Goal: Task Accomplishment & Management: Complete application form

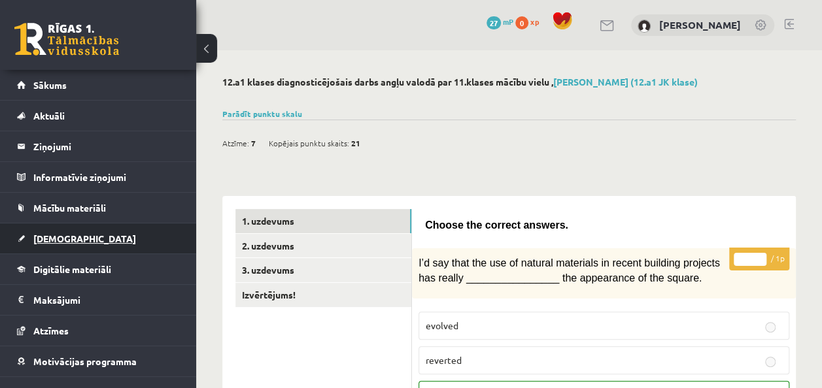
click at [85, 233] on link "[DEMOGRAPHIC_DATA]" at bounding box center [98, 239] width 163 height 30
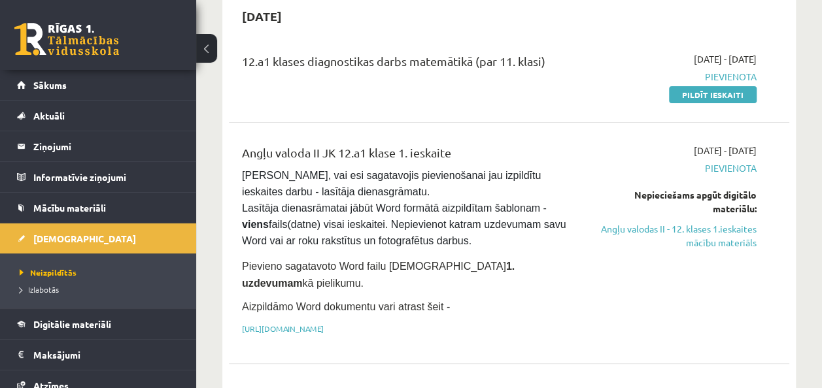
scroll to position [148, 0]
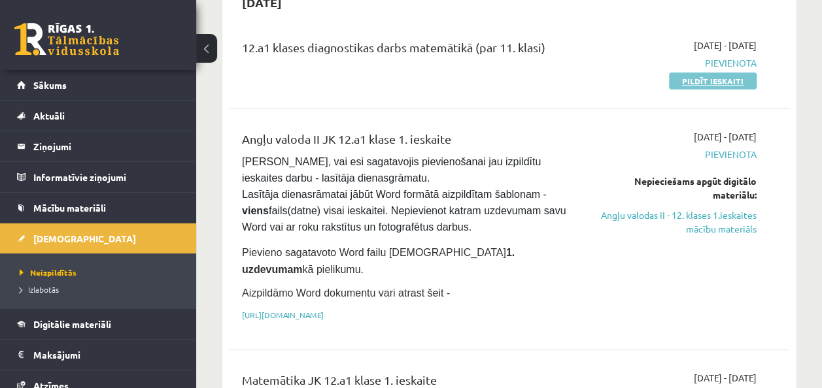
click at [700, 78] on link "Pildīt ieskaiti" at bounding box center [713, 81] width 88 height 17
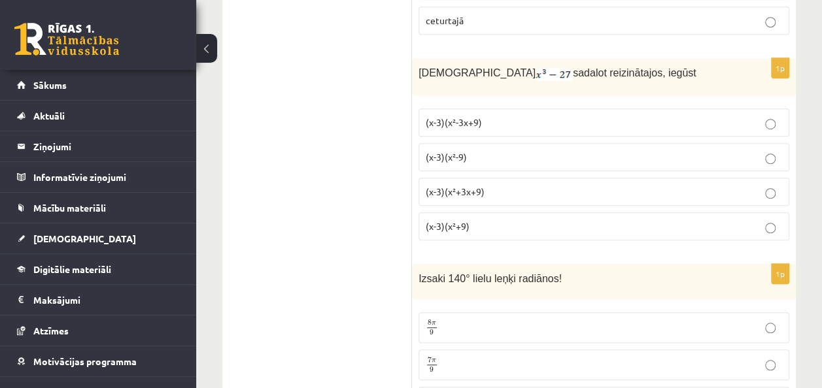
scroll to position [411, 0]
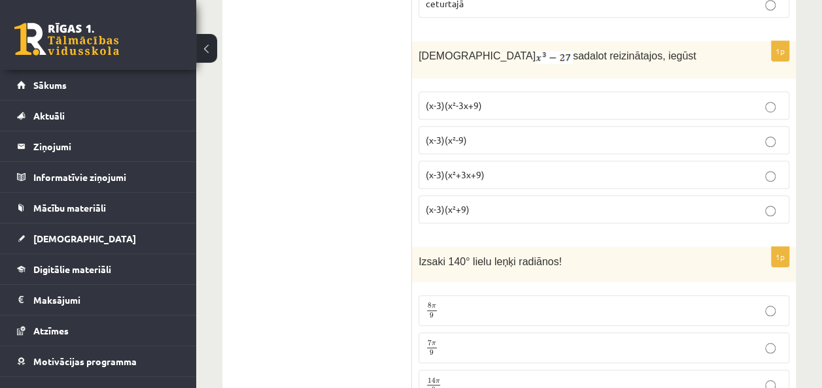
click at [467, 172] on span "(x-3)(x²+3x+9)" at bounding box center [455, 175] width 59 height 12
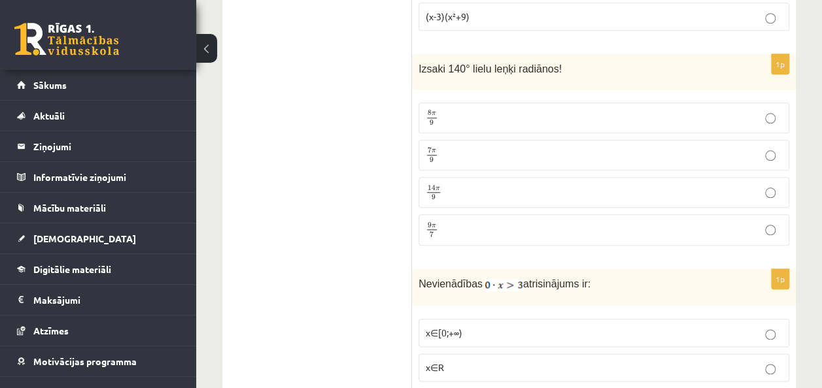
scroll to position [663, 0]
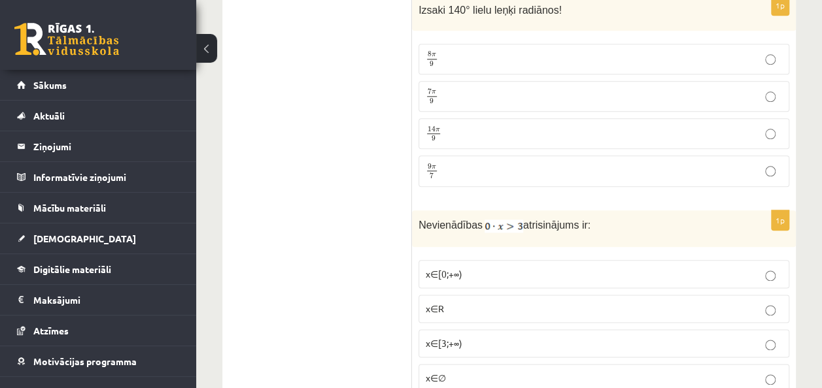
click at [438, 94] on p "7 π 9 7 π 9" at bounding box center [604, 96] width 356 height 16
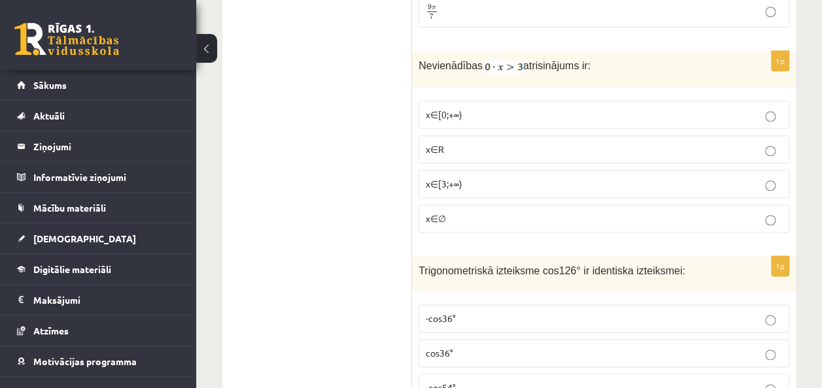
scroll to position [838, 0]
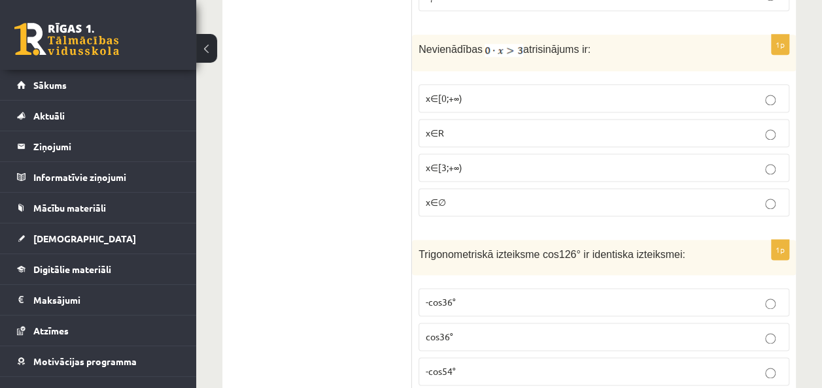
drag, startPoint x: 652, startPoint y: 45, endPoint x: 544, endPoint y: 192, distance: 182.5
click at [544, 192] on div "1p Nevienādības atrisinājums ir: x∈[0;+∞) x∈R x∈[3;+∞) x∈∅" at bounding box center [604, 131] width 384 height 192
click at [544, 196] on p "x∈∅" at bounding box center [604, 203] width 356 height 14
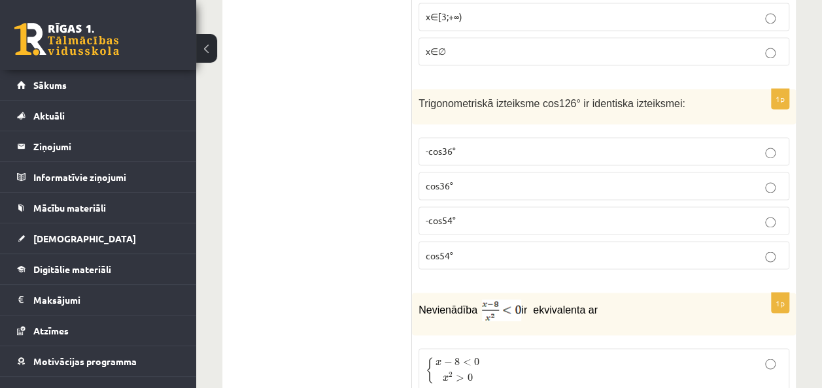
scroll to position [1007, 0]
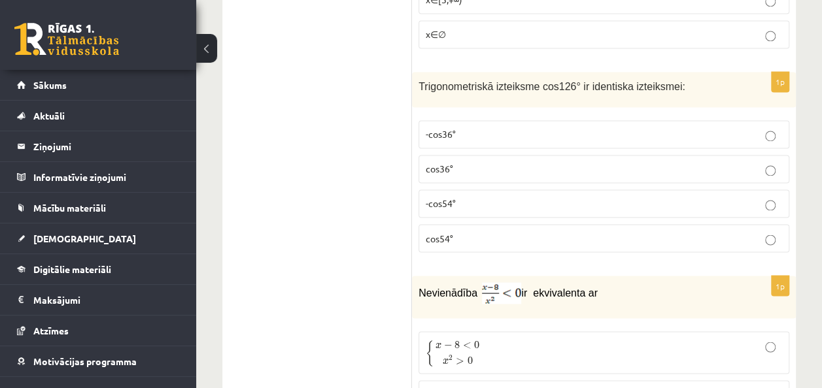
click at [744, 199] on p "-cos54°" at bounding box center [604, 204] width 356 height 14
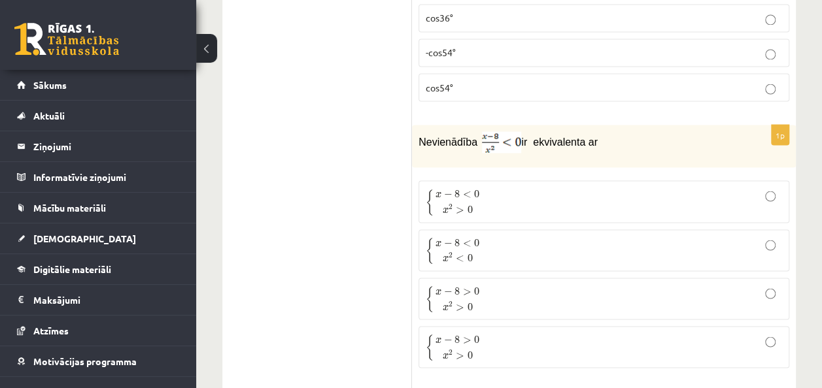
scroll to position [1216, 0]
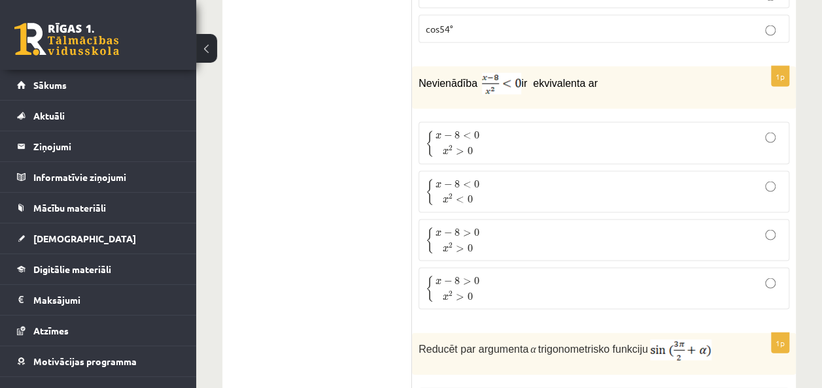
click at [526, 129] on p "{ x − 8 < 0 x 2 > 0 { x − 8 < 0 x 2 > 0" at bounding box center [604, 142] width 356 height 27
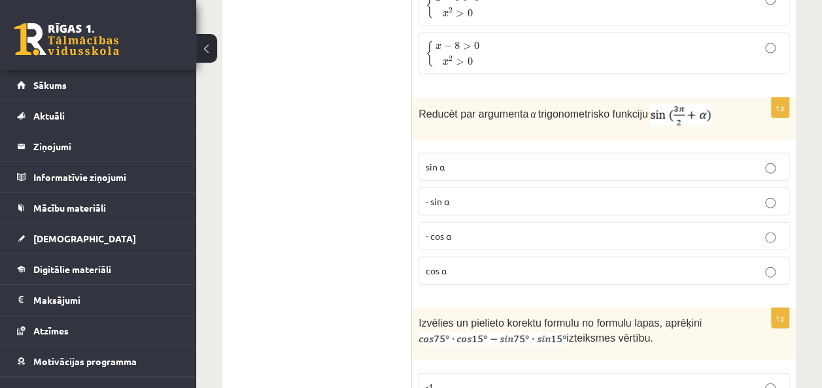
scroll to position [1460, 0]
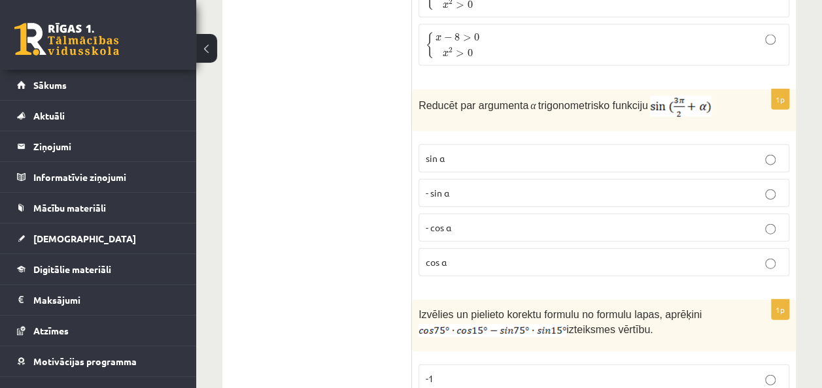
click at [612, 221] on p "- cos ⁡α" at bounding box center [604, 228] width 356 height 14
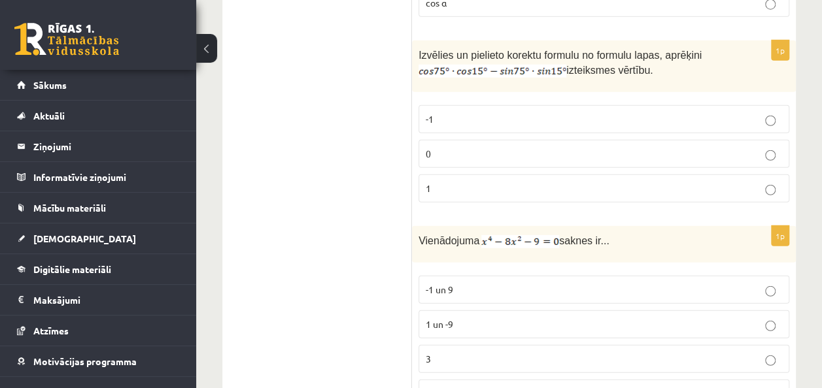
scroll to position [1728, 0]
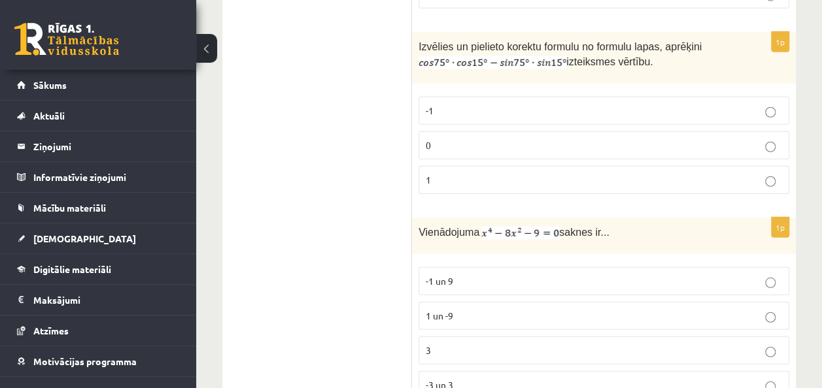
click at [566, 173] on p "1" at bounding box center [604, 180] width 356 height 14
drag, startPoint x: 562, startPoint y: 131, endPoint x: 577, endPoint y: 131, distance: 15.0
click at [577, 139] on p "0" at bounding box center [604, 146] width 356 height 14
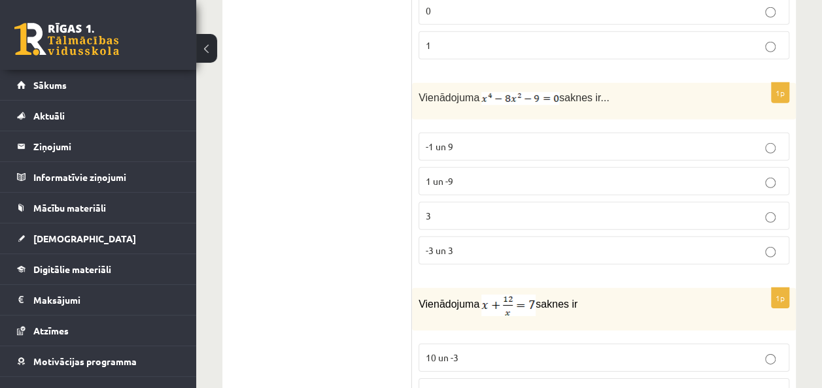
scroll to position [1846, 0]
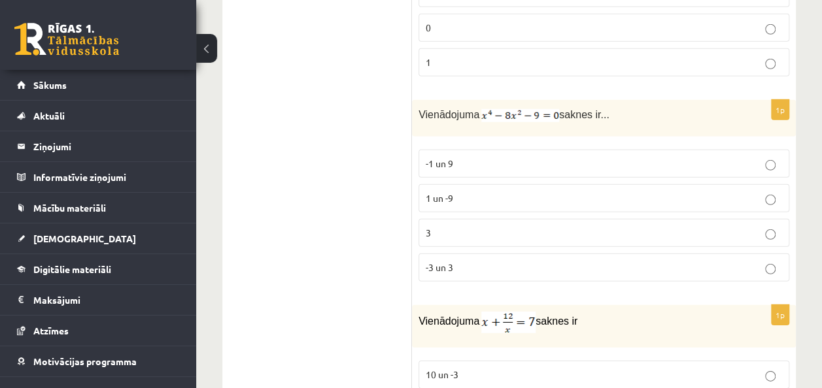
click at [487, 157] on p "-1 un 9" at bounding box center [604, 164] width 356 height 14
click at [472, 254] on label "-3 un 3" at bounding box center [604, 268] width 371 height 28
click at [468, 157] on p "-1 un 9" at bounding box center [604, 164] width 356 height 14
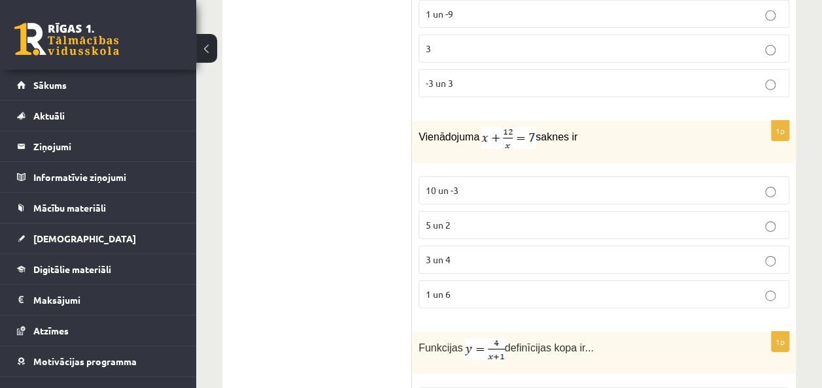
scroll to position [2063, 0]
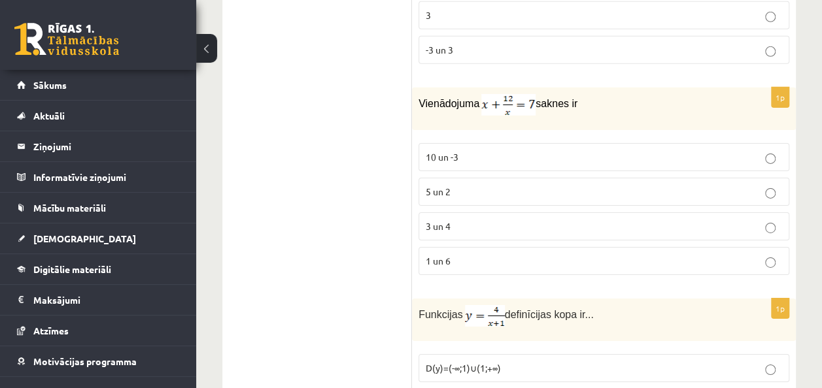
click at [640, 220] on p "3 un 4" at bounding box center [604, 227] width 356 height 14
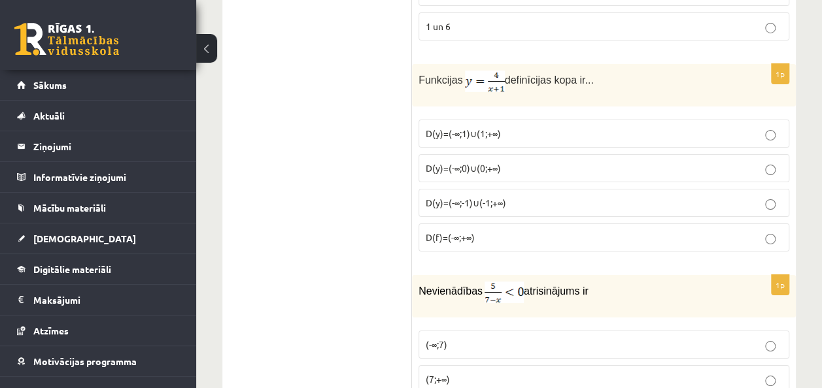
scroll to position [2307, 0]
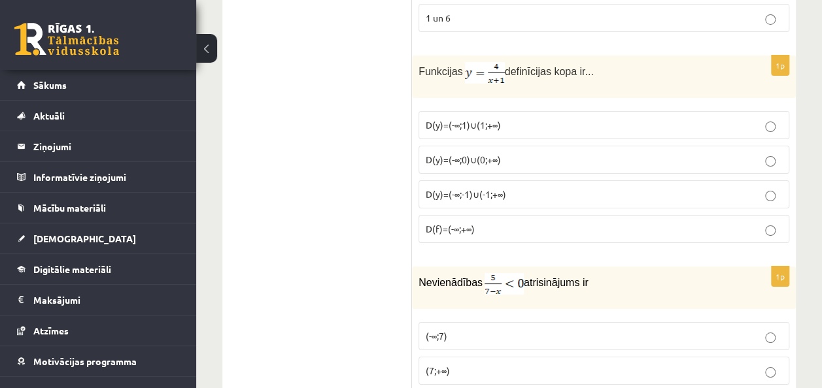
click at [486, 188] on span "D(y)=(-∞;-1)∪(-1;+∞)" at bounding box center [466, 194] width 80 height 12
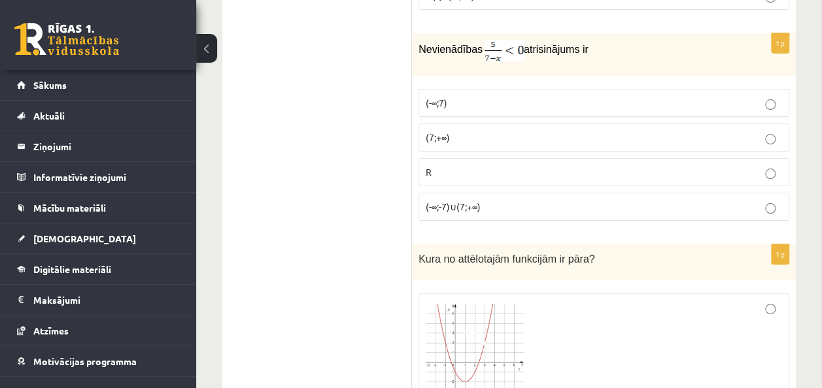
scroll to position [2548, 0]
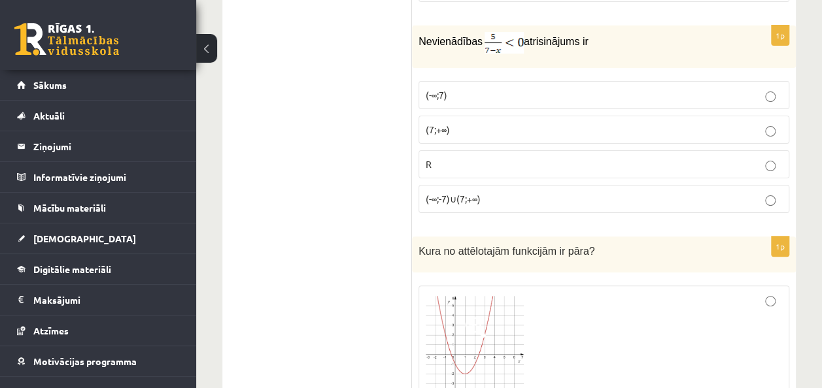
click at [644, 123] on p "(7;+∞)" at bounding box center [604, 130] width 356 height 14
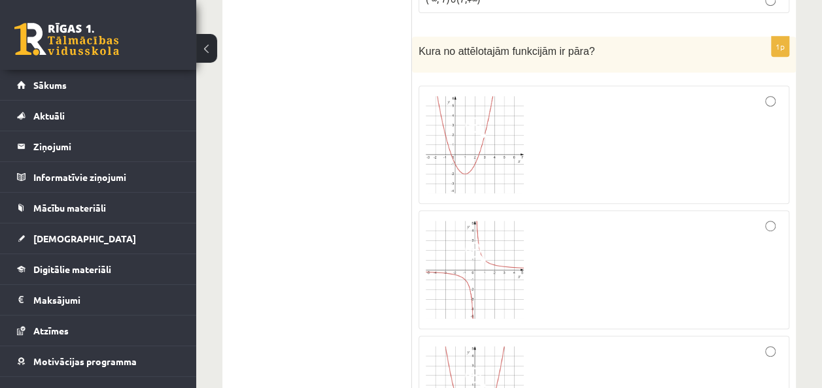
scroll to position [2765, 0]
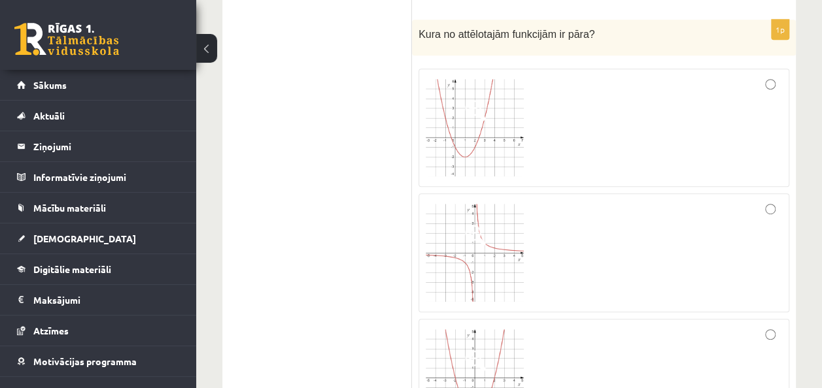
click at [774, 80] on div at bounding box center [604, 128] width 356 height 105
click at [765, 326] on div at bounding box center [604, 377] width 356 height 103
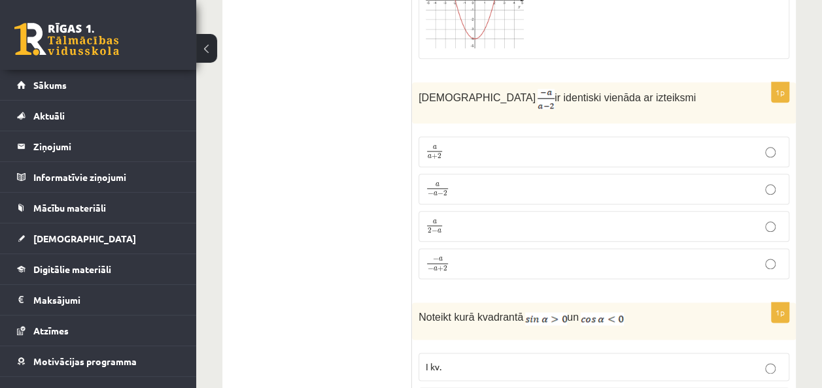
scroll to position [3151, 0]
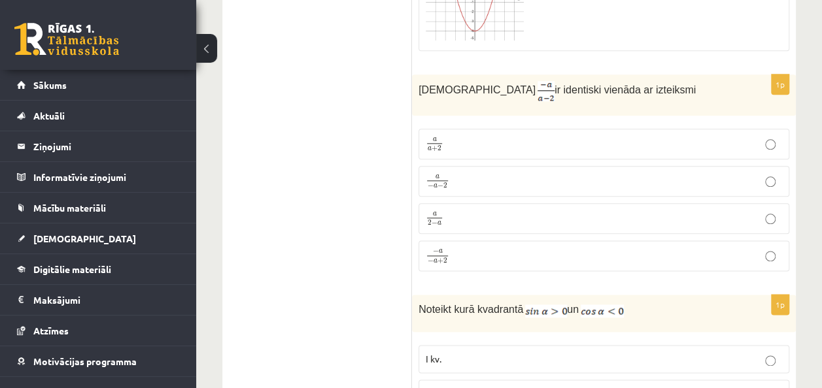
click at [553, 211] on p "a 2 − a a 2 − a" at bounding box center [604, 219] width 356 height 16
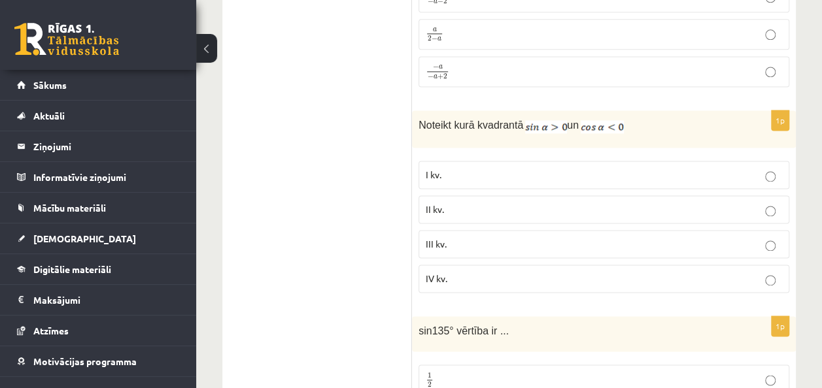
scroll to position [3345, 0]
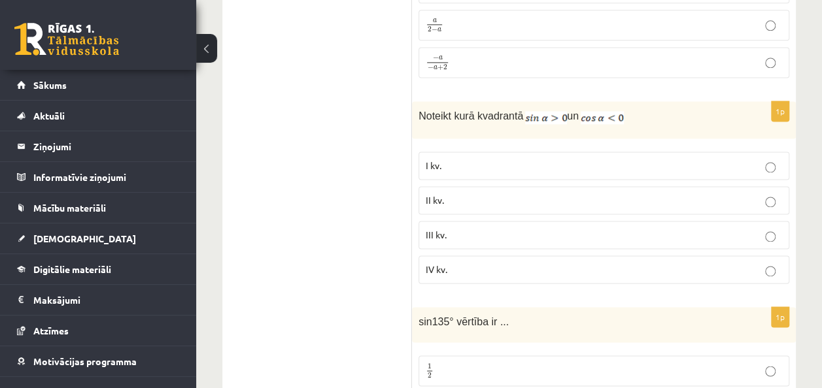
click at [727, 194] on p "II kv." at bounding box center [604, 201] width 356 height 14
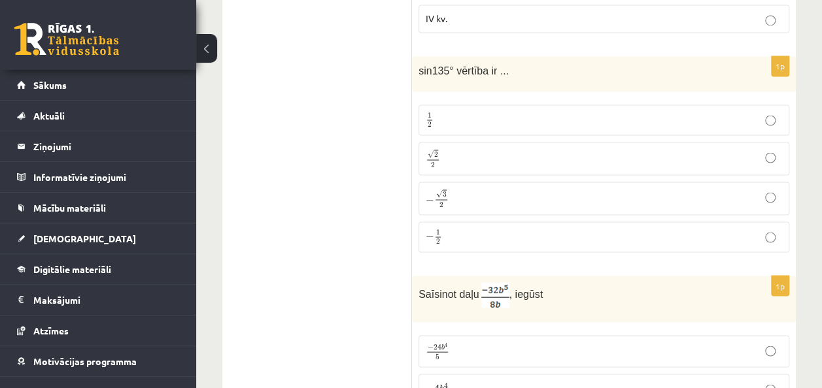
scroll to position [3604, 0]
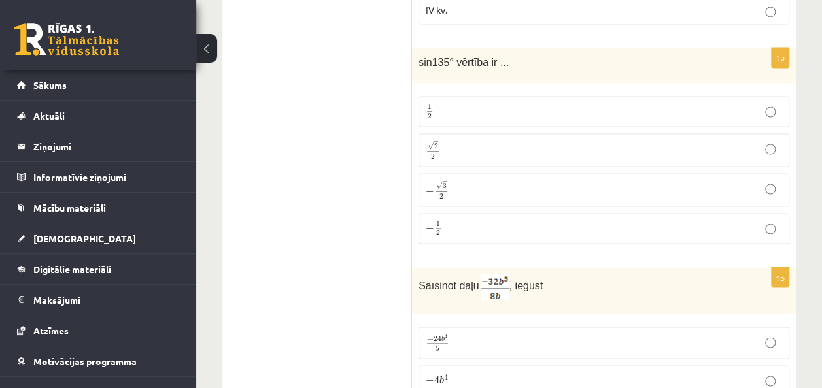
click at [572, 141] on p "√ 2 2 2 2" at bounding box center [604, 150] width 356 height 19
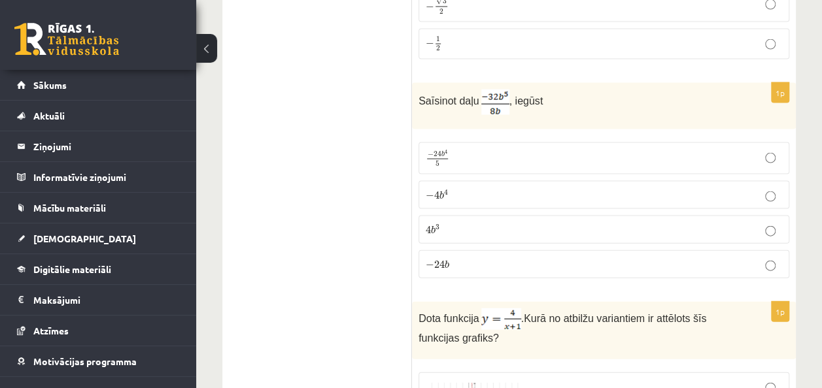
scroll to position [3797, 0]
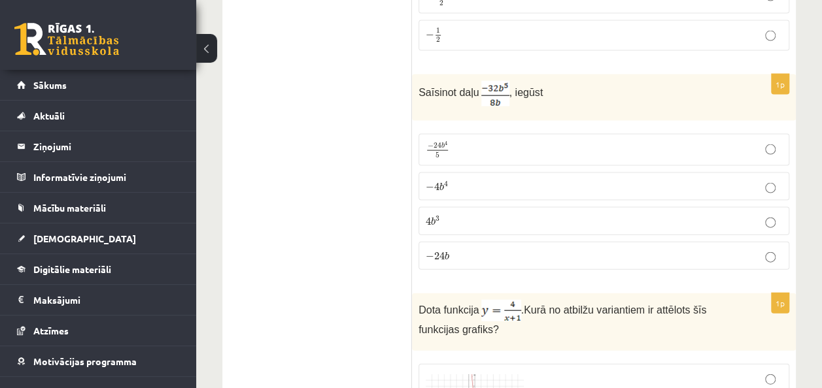
click at [496, 180] on p "− 4 b 4 − 4 b 4" at bounding box center [604, 187] width 356 height 14
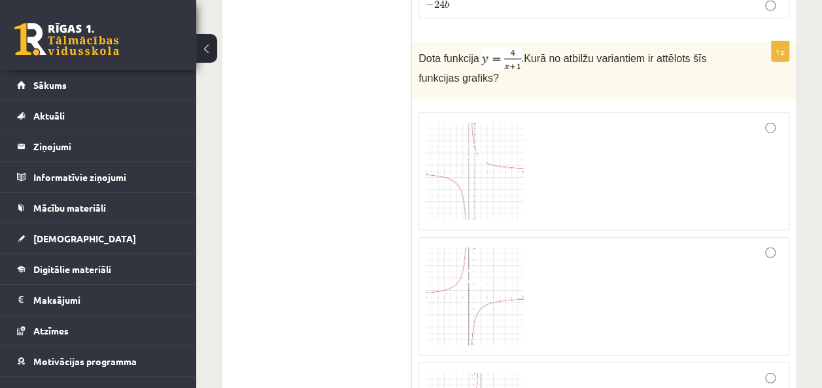
scroll to position [4057, 0]
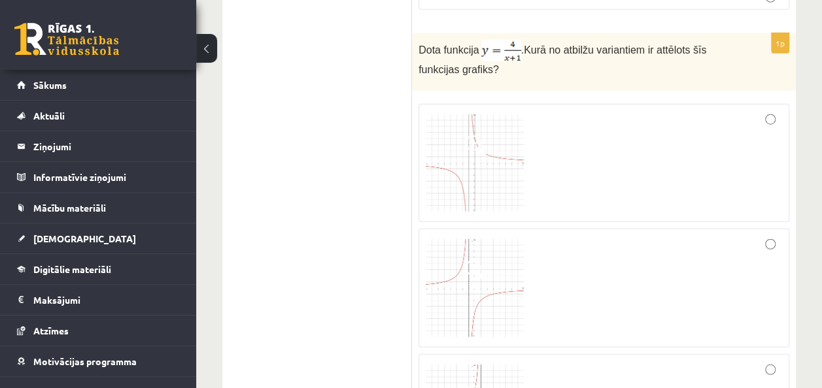
click at [768, 236] on div at bounding box center [604, 288] width 356 height 105
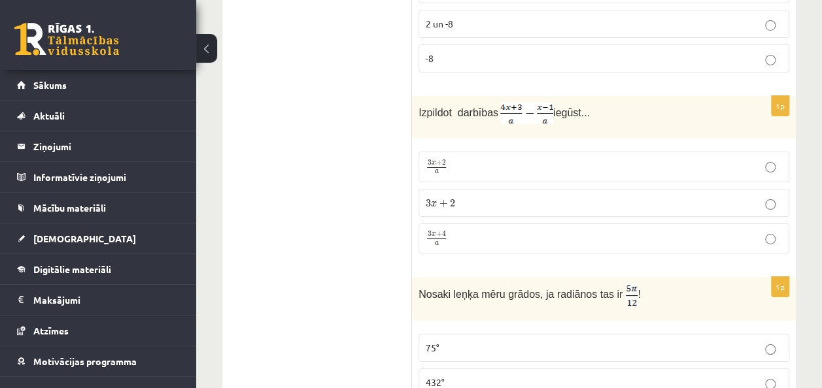
scroll to position [4804, 0]
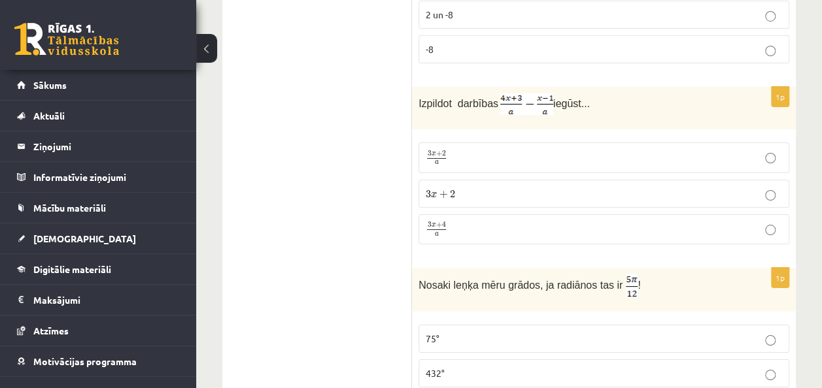
click at [515, 222] on p "3 x + 4 a 3 x + 4 a" at bounding box center [604, 230] width 356 height 16
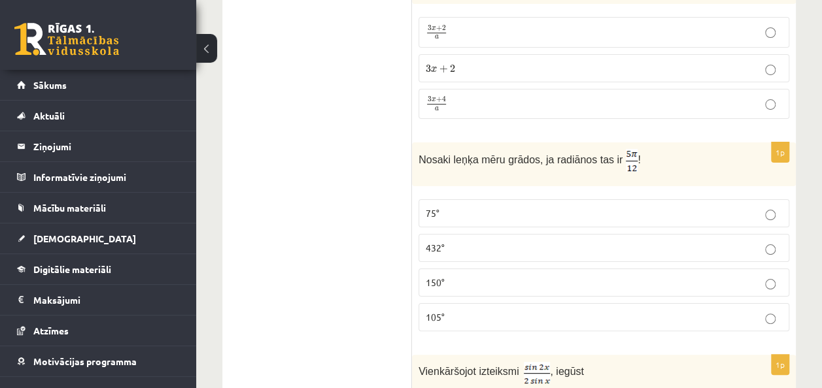
scroll to position [4947, 0]
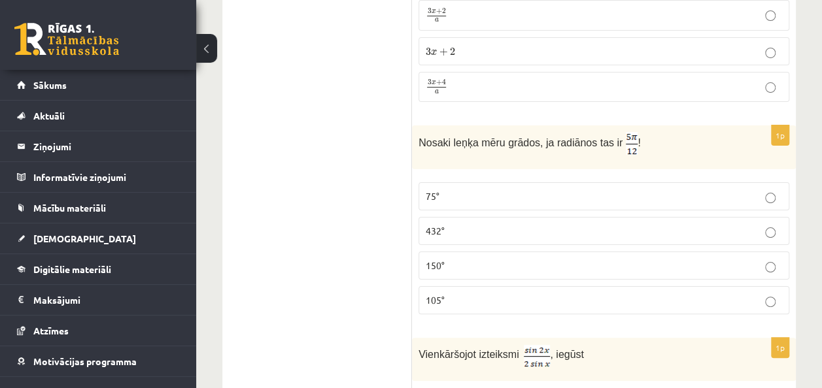
click at [467, 190] on p "75°" at bounding box center [604, 197] width 356 height 14
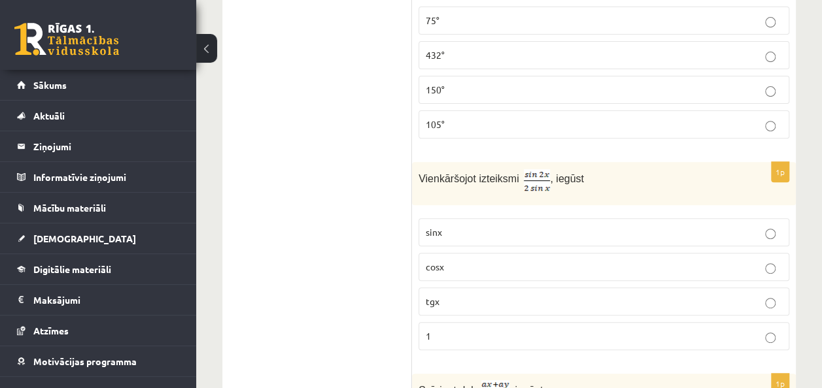
scroll to position [5148, 0]
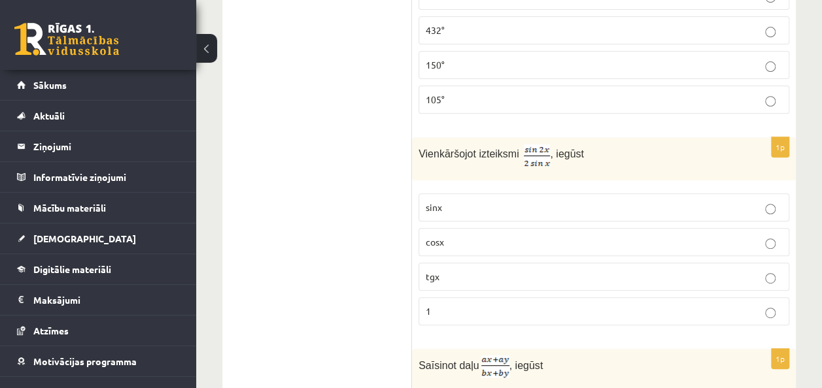
click at [625, 235] on p "cosx" at bounding box center [604, 242] width 356 height 14
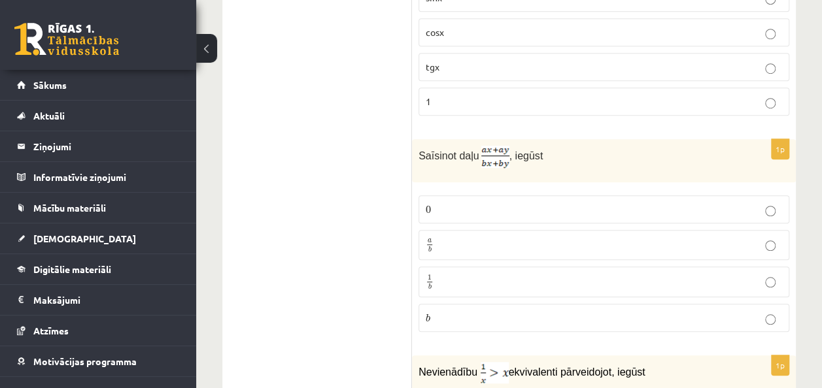
scroll to position [5375, 0]
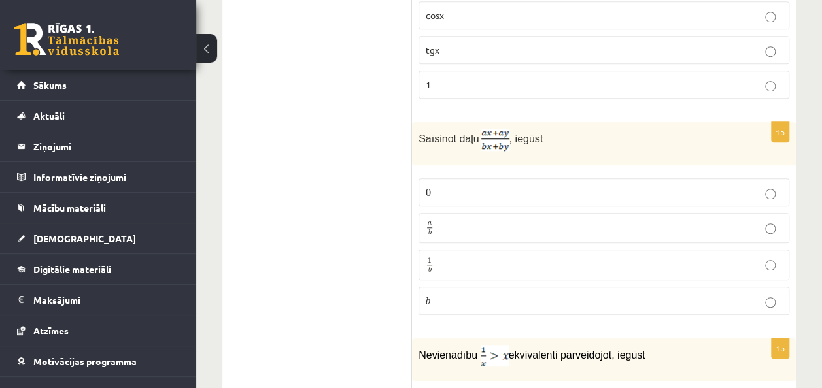
click at [663, 220] on p "a b a b" at bounding box center [604, 228] width 356 height 16
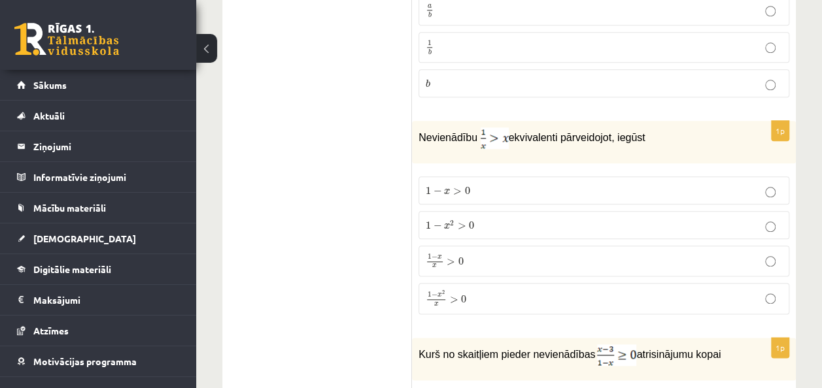
scroll to position [5576, 0]
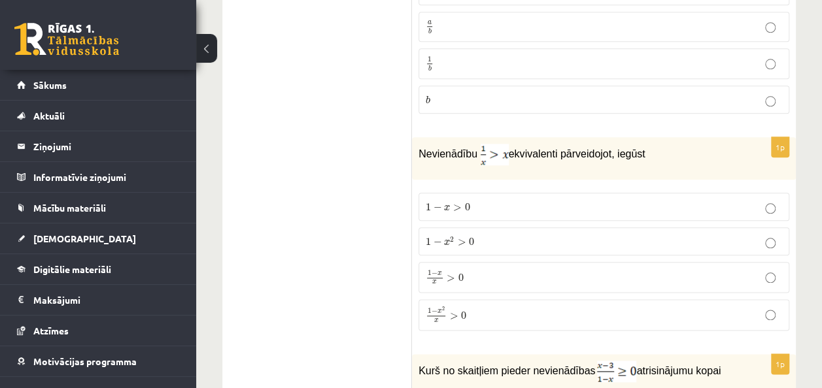
click at [572, 269] on p "1 − x x > 0 1 − x x > 0" at bounding box center [604, 277] width 356 height 16
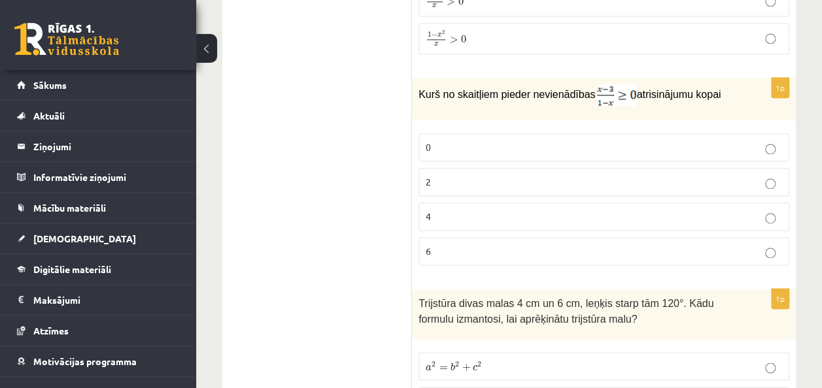
scroll to position [5819, 0]
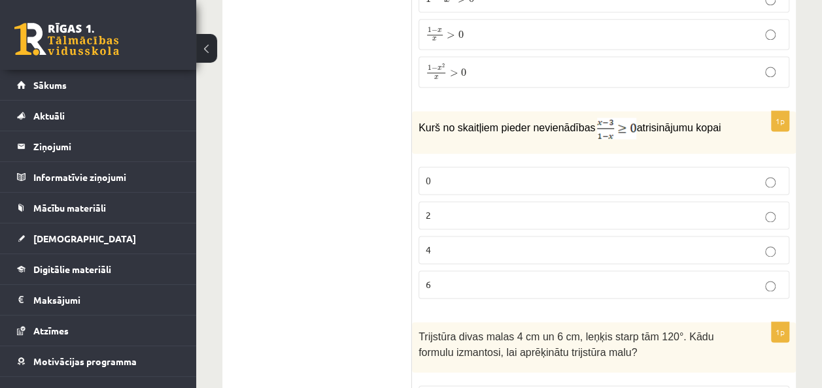
click at [518, 174] on p "0" at bounding box center [604, 181] width 356 height 14
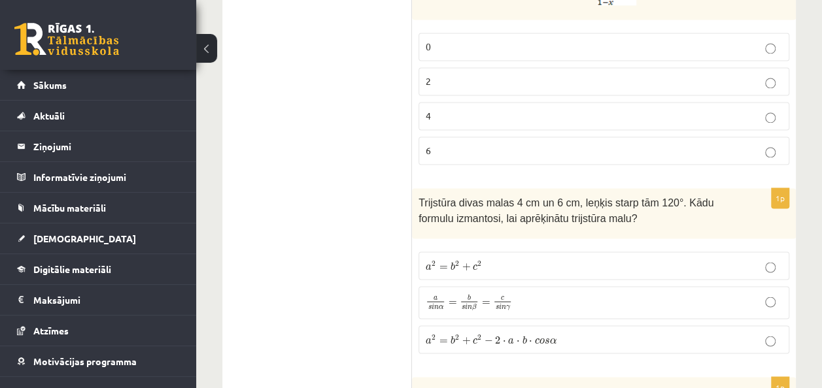
scroll to position [6004, 0]
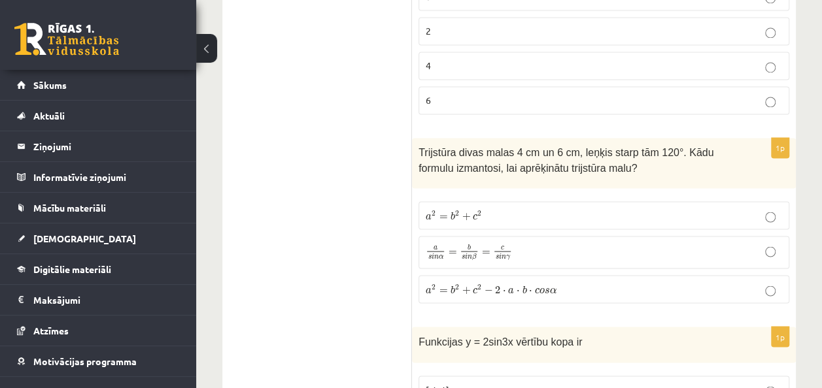
click at [492, 284] on span "a 2 = b 2 + c 2 − 2 ⋅ a ⋅ b ⋅ c o s α" at bounding box center [491, 289] width 131 height 10
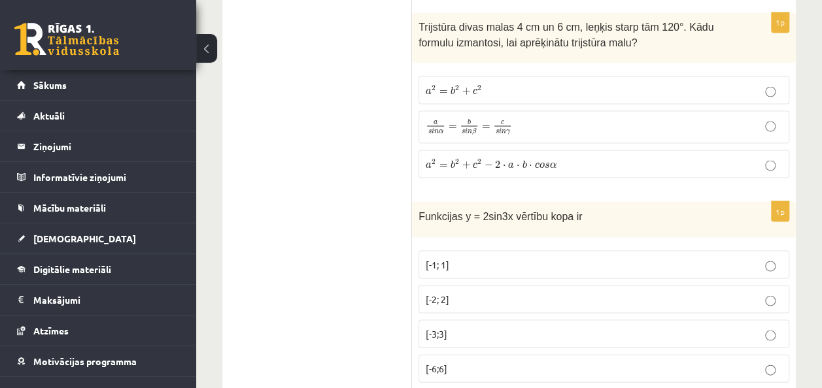
scroll to position [6197, 0]
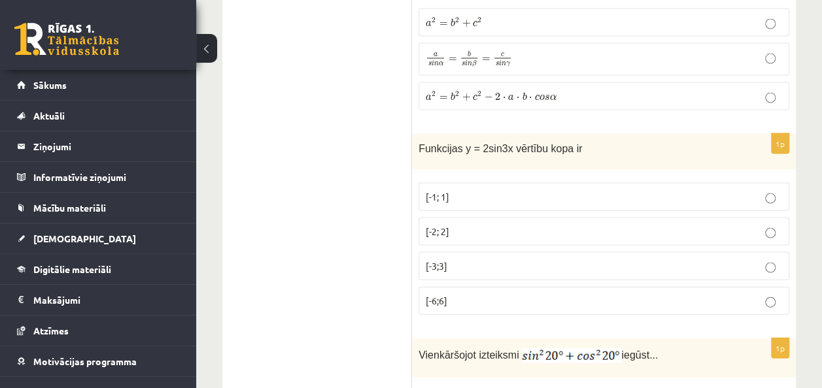
click at [476, 225] on p "[-2; 2]" at bounding box center [604, 232] width 356 height 14
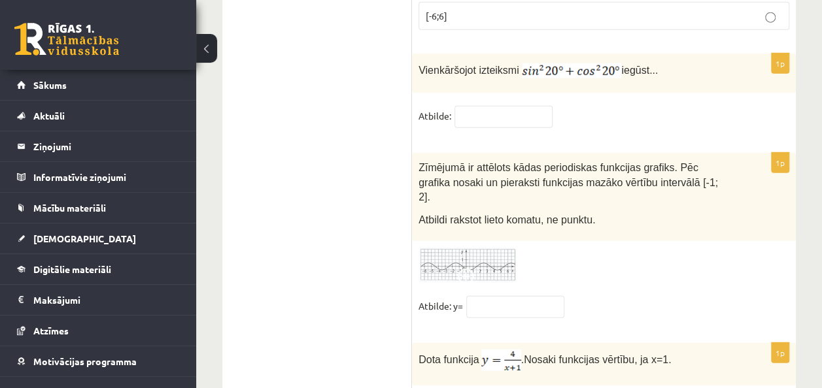
scroll to position [6423, 0]
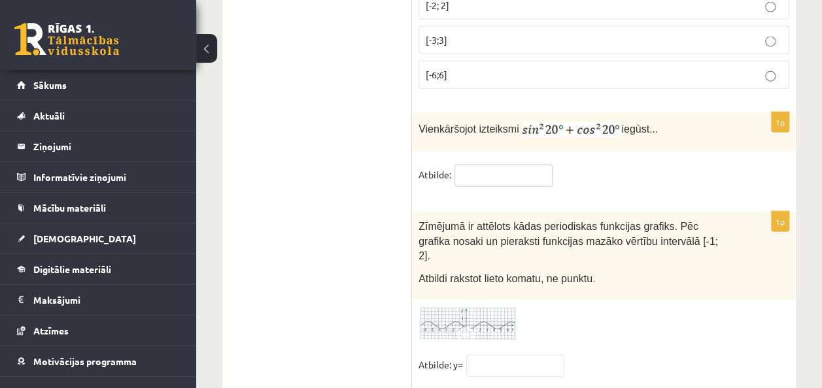
click at [496, 165] on input "text" at bounding box center [504, 176] width 98 height 22
type input "*"
click at [489, 355] on input "text" at bounding box center [515, 366] width 98 height 22
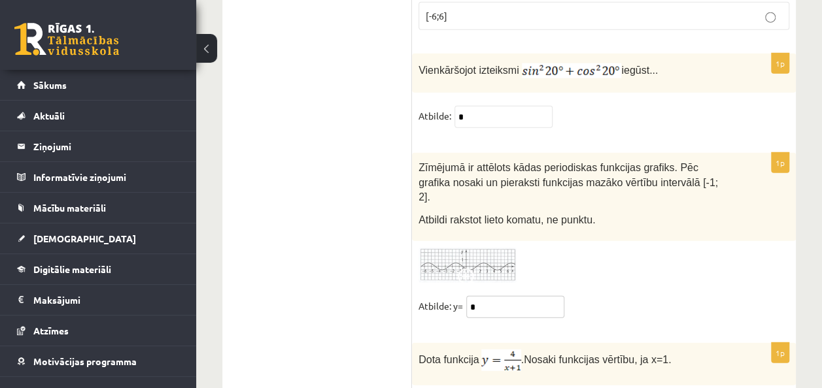
scroll to position [6502, 0]
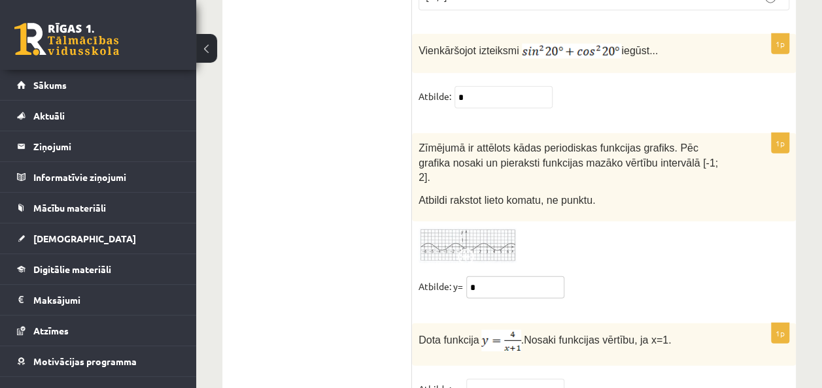
type input "*"
click at [528, 379] on input "text" at bounding box center [515, 390] width 98 height 22
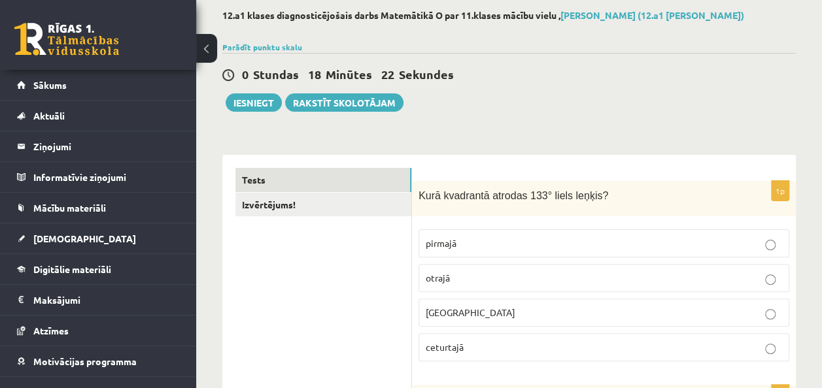
scroll to position [0, 0]
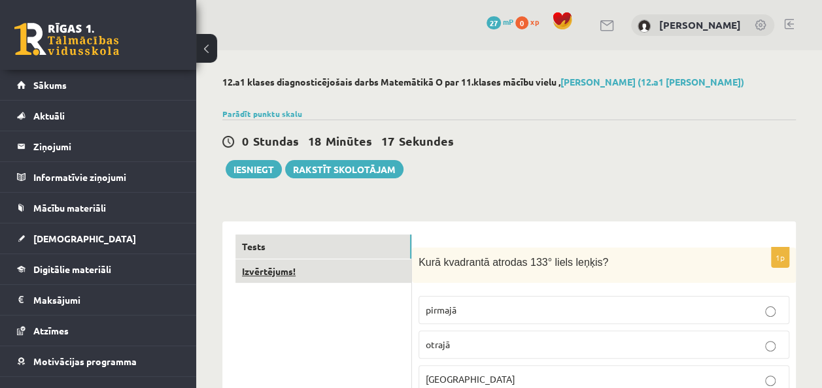
type input "*"
click at [267, 273] on link "Izvērtējums!" at bounding box center [323, 272] width 176 height 24
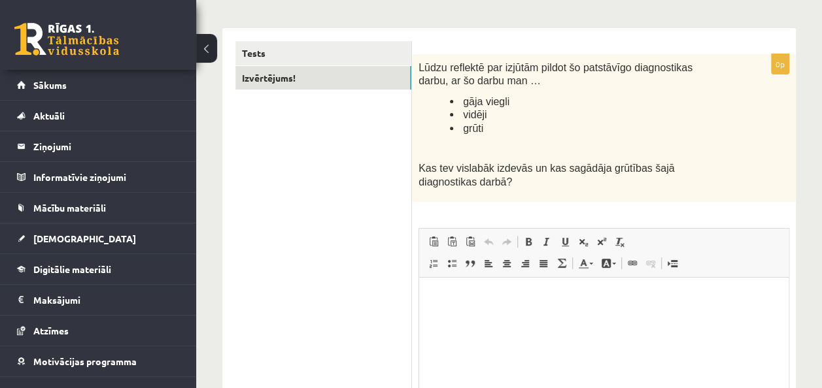
scroll to position [199, 0]
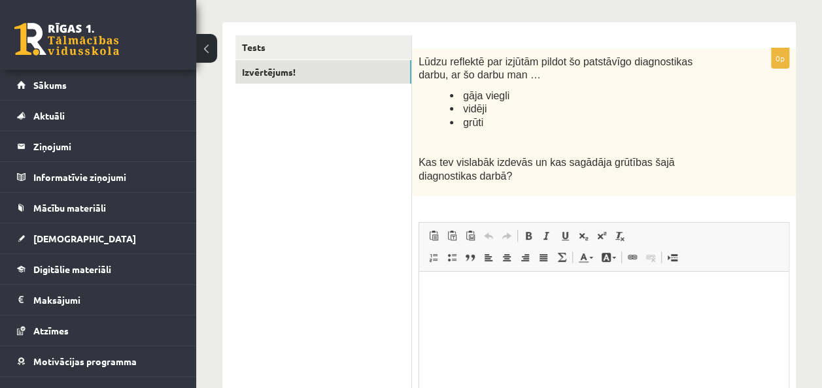
click at [480, 112] on span "vidēji" at bounding box center [475, 108] width 24 height 11
click at [562, 289] on p "Editor, wiswyg-editor-user-answer-47363866874680" at bounding box center [603, 292] width 343 height 14
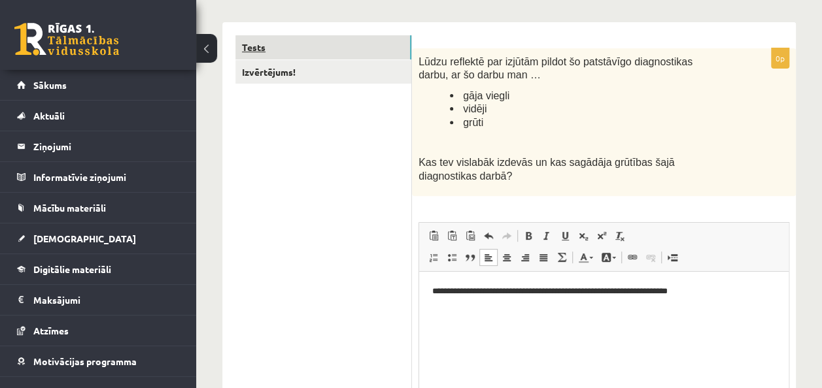
click at [281, 37] on link "Tests" at bounding box center [323, 47] width 176 height 24
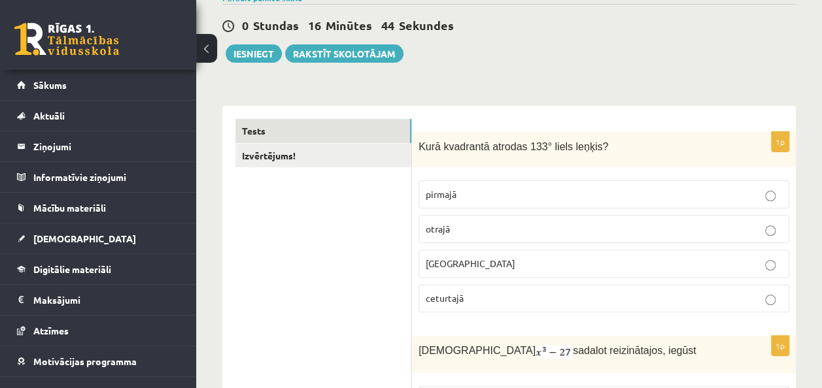
scroll to position [90, 0]
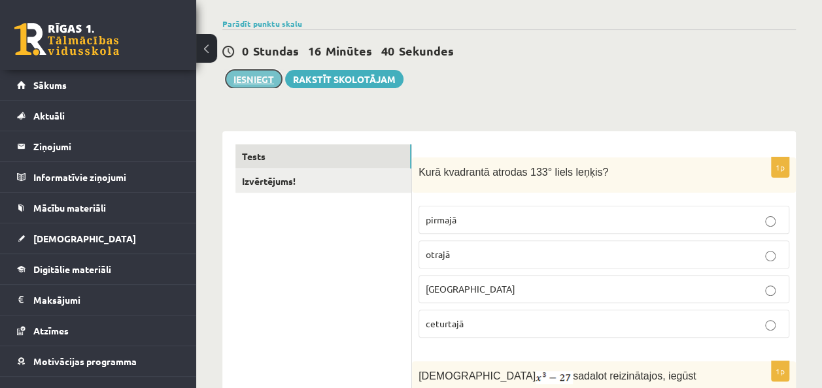
click at [272, 82] on button "Iesniegt" at bounding box center [254, 79] width 56 height 18
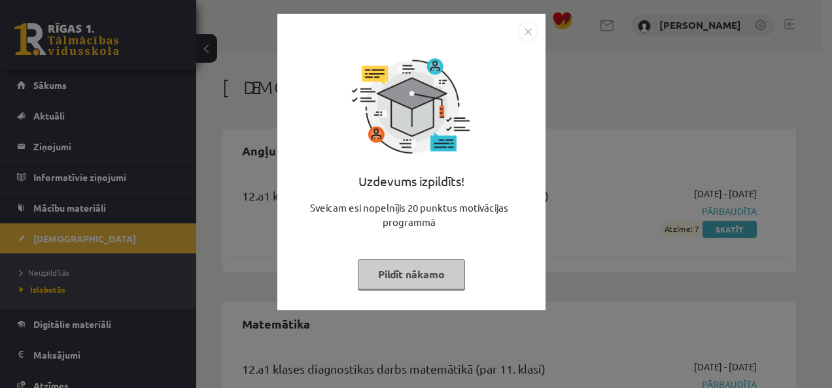
click at [519, 29] on img "Close" at bounding box center [528, 32] width 20 height 20
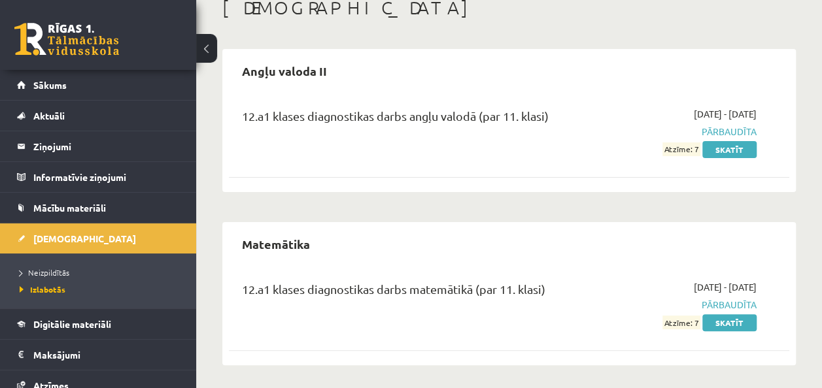
scroll to position [82, 0]
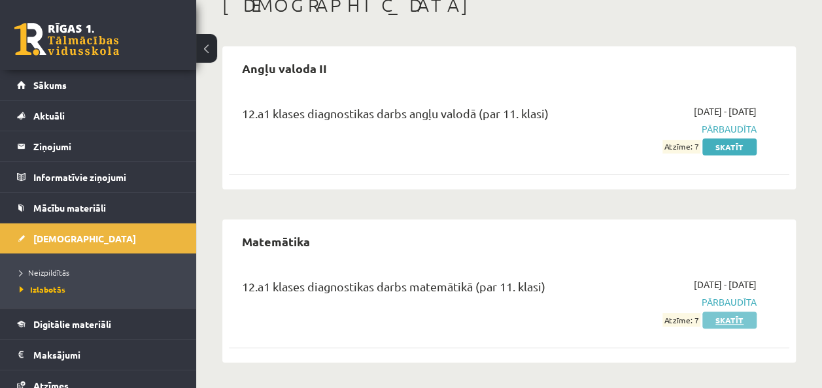
click at [721, 319] on link "Skatīt" at bounding box center [729, 320] width 54 height 17
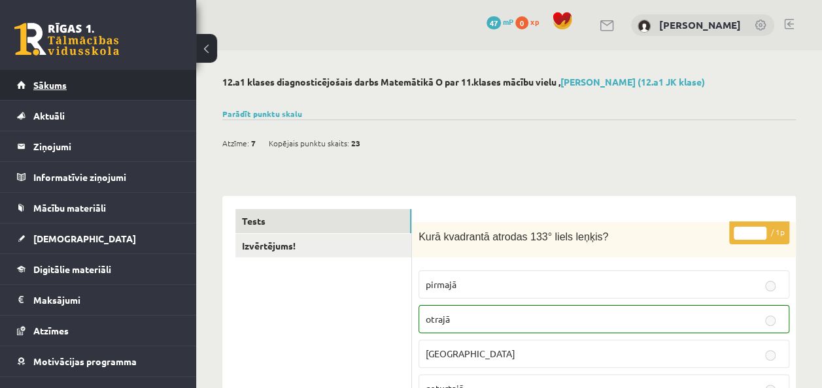
click at [32, 80] on link "Sākums" at bounding box center [98, 85] width 163 height 30
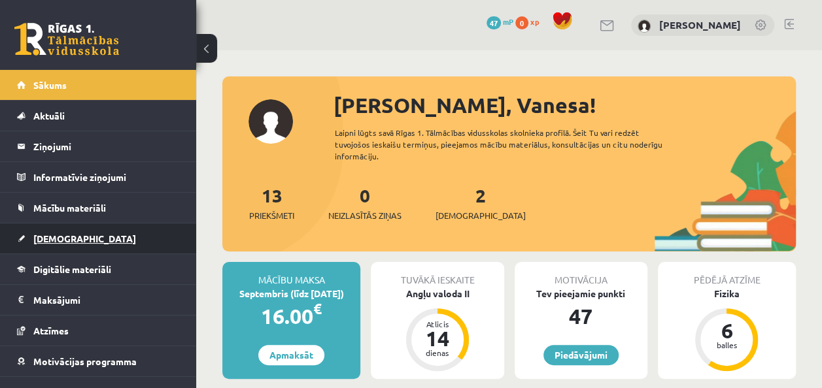
click at [73, 230] on link "[DEMOGRAPHIC_DATA]" at bounding box center [98, 239] width 163 height 30
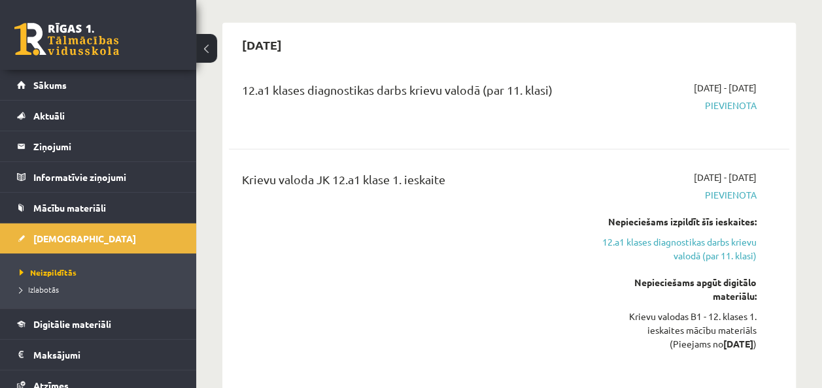
scroll to position [1785, 0]
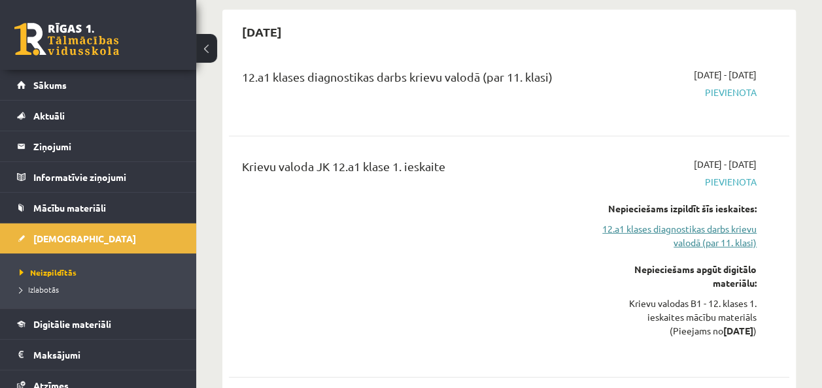
click at [697, 222] on link "12.a1 klases diagnostikas darbs krievu valodā (par 11. klasi)" at bounding box center [677, 235] width 158 height 27
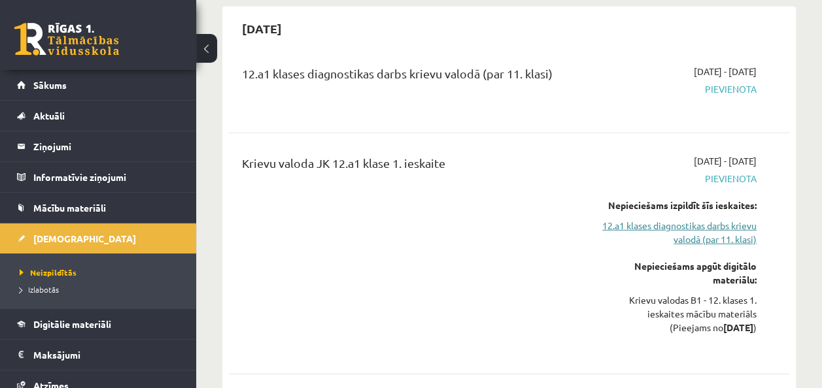
click at [697, 219] on link "12.a1 klases diagnostikas darbs krievu valodā (par 11. klasi)" at bounding box center [677, 232] width 158 height 27
click at [698, 219] on link "12.a1 klases diagnostikas darbs krievu valodā (par 11. klasi)" at bounding box center [677, 232] width 158 height 27
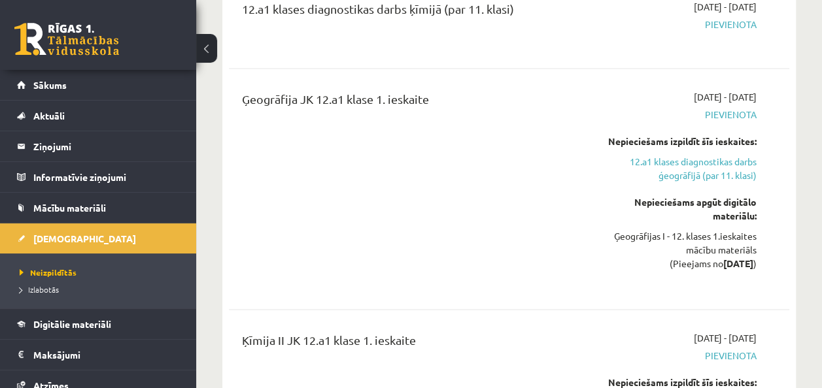
scroll to position [1213, 0]
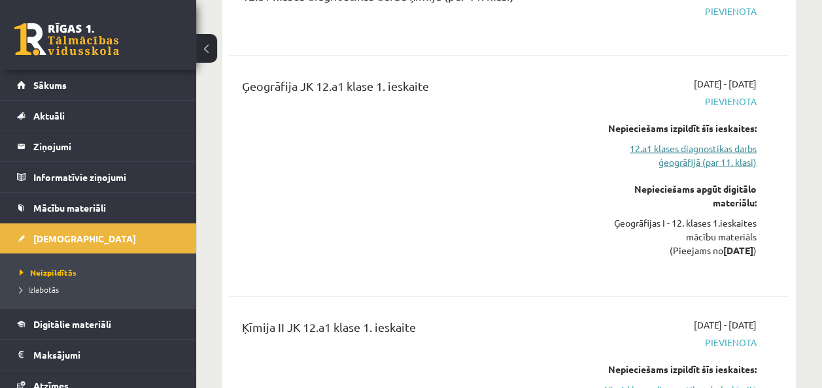
click at [670, 141] on link "12.a1 klases diagnostikas darbs ģeogrāfijā (par 11. klasi)" at bounding box center [677, 154] width 158 height 27
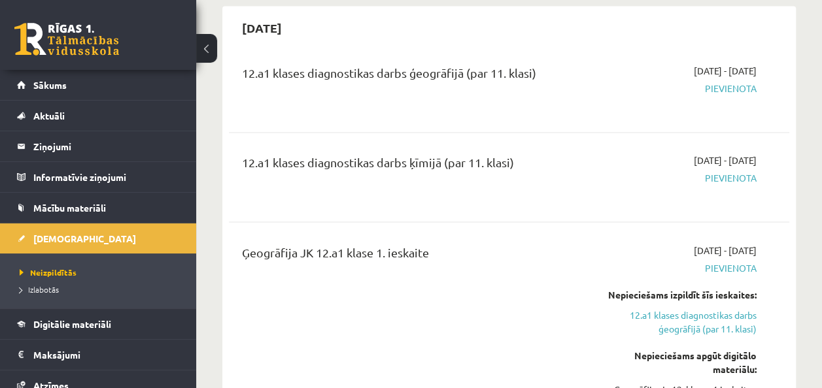
click at [467, 154] on div "12.a1 klases diagnostikas darbs ķīmijā (par 11. klasi)" at bounding box center [410, 166] width 337 height 24
click at [713, 308] on link "12.a1 klases diagnostikas darbs ģeogrāfijā (par 11. klasi)" at bounding box center [677, 321] width 158 height 27
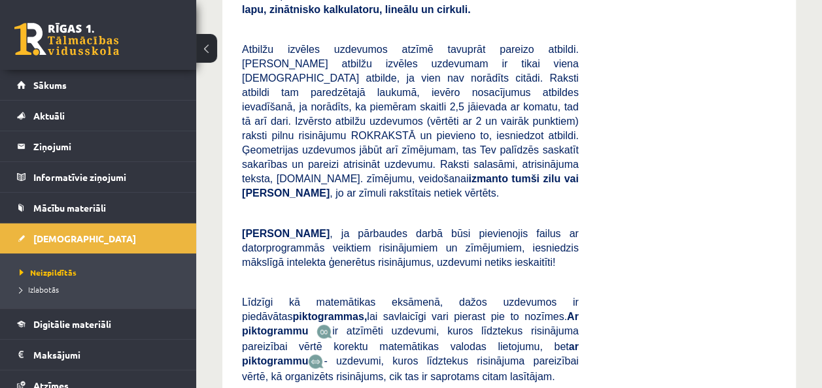
scroll to position [428, 0]
